Goal: Find specific page/section: Find specific page/section

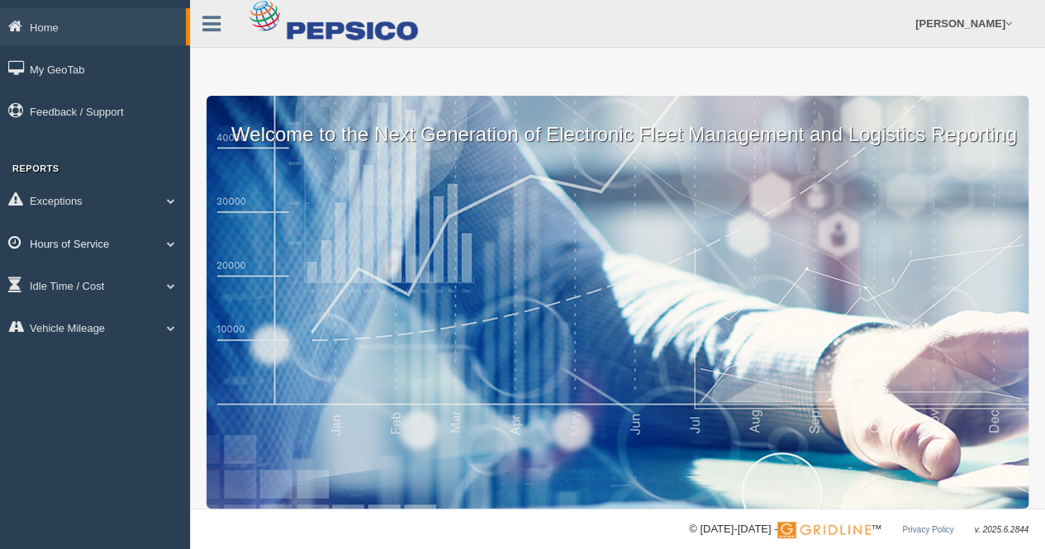
click at [166, 240] on span at bounding box center [170, 244] width 21 height 8
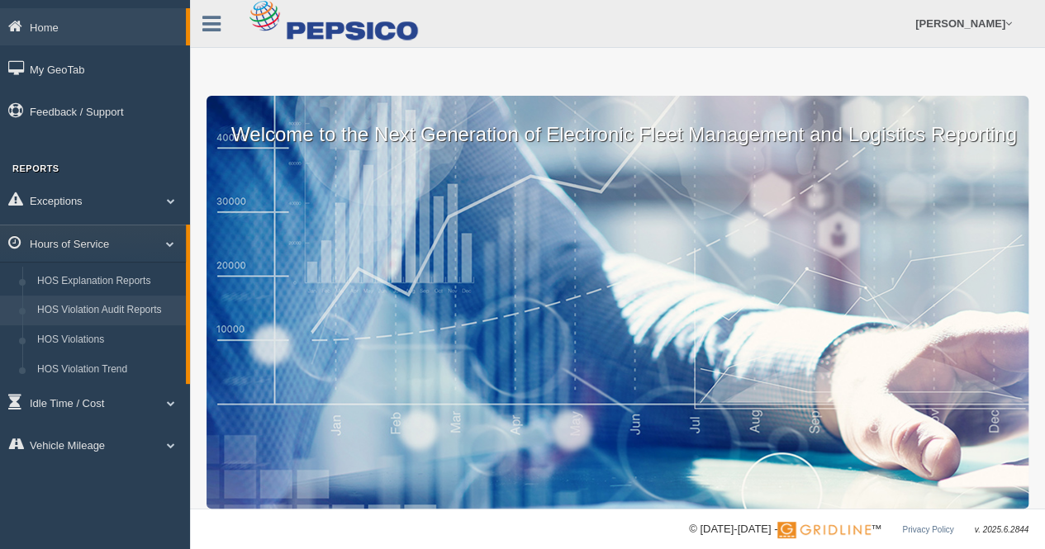
click at [159, 311] on link "HOS Violation Audit Reports" at bounding box center [108, 311] width 156 height 30
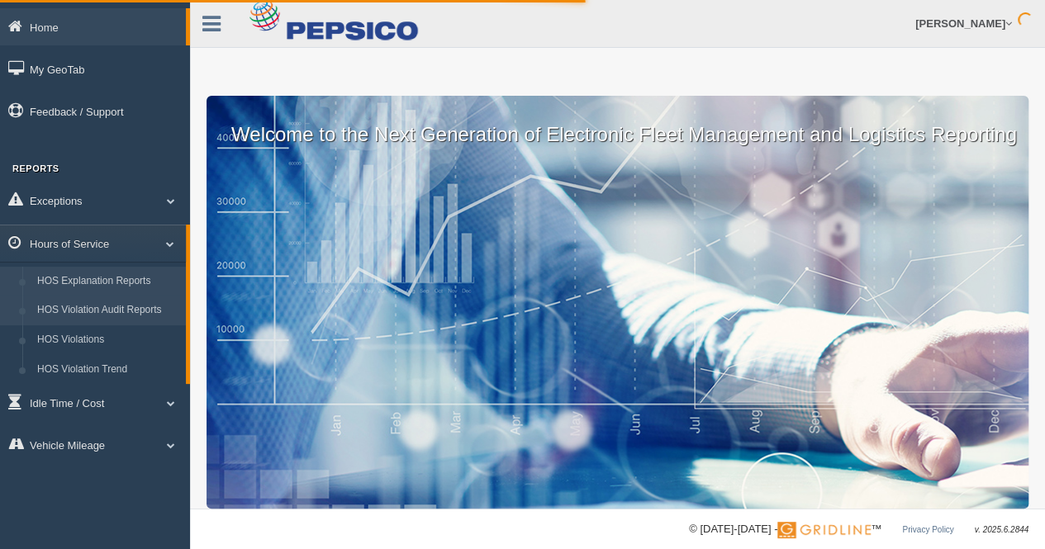
click at [139, 280] on link "HOS Explanation Reports" at bounding box center [108, 282] width 156 height 30
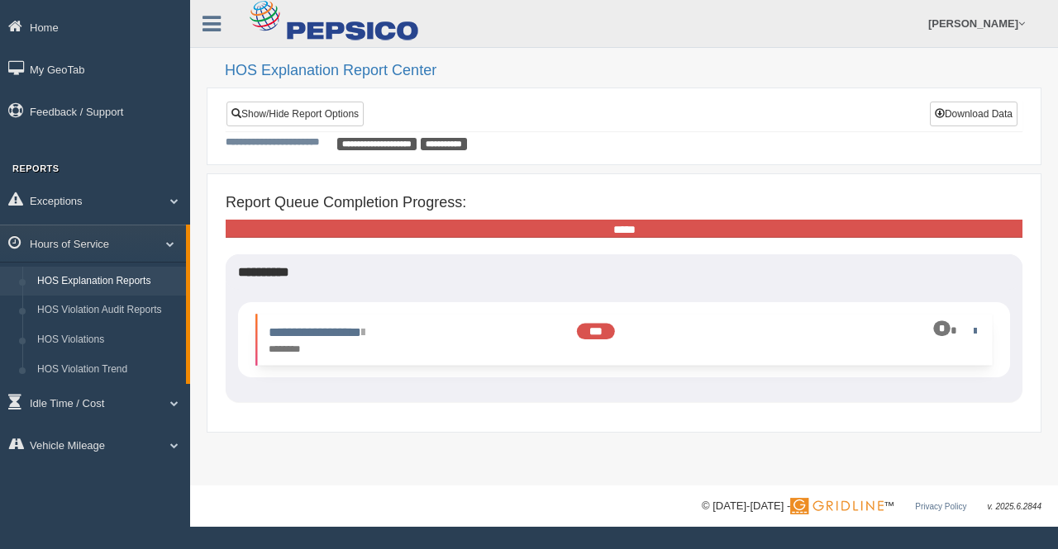
click at [311, 318] on li "**********" at bounding box center [623, 340] width 736 height 51
